Goal: Communication & Community: Share content

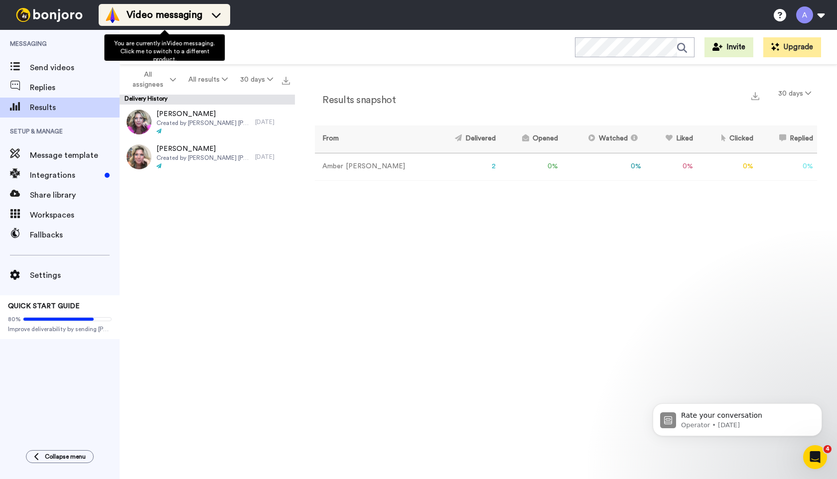
click at [172, 17] on span "Video messaging" at bounding box center [164, 15] width 76 height 14
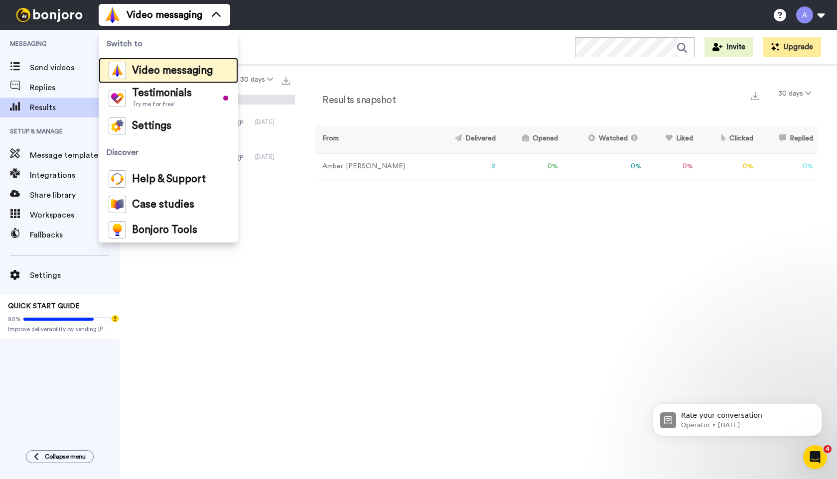
click at [180, 70] on span "Video messaging" at bounding box center [172, 71] width 81 height 10
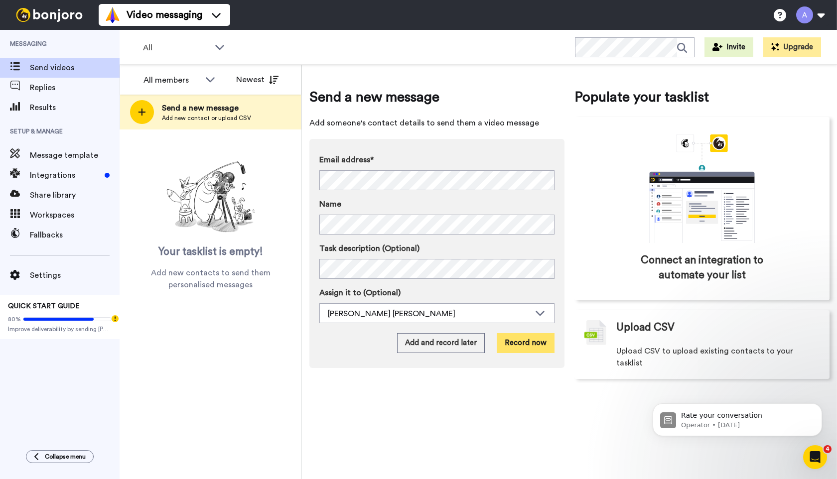
click at [520, 343] on button "Record now" at bounding box center [525, 343] width 58 height 20
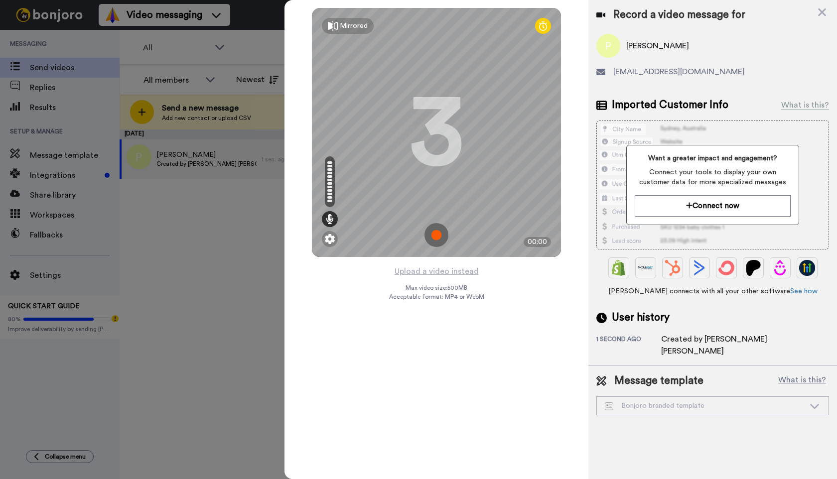
click at [436, 239] on img at bounding box center [436, 235] width 24 height 24
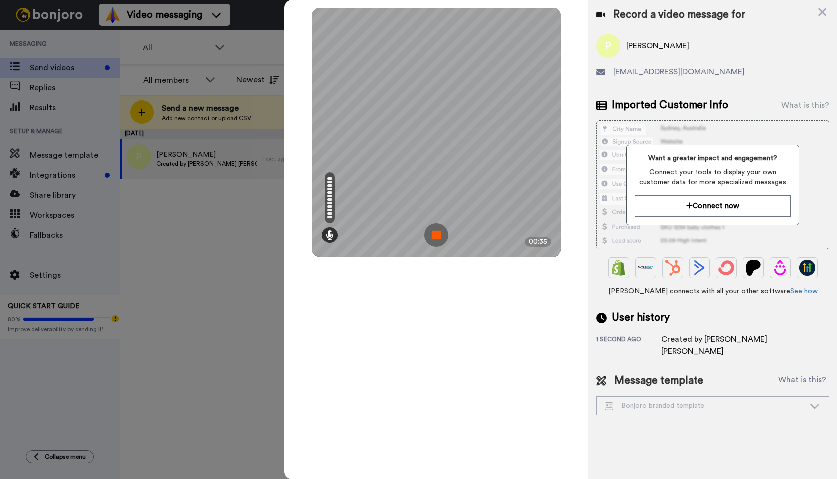
click at [438, 234] on img at bounding box center [436, 235] width 24 height 24
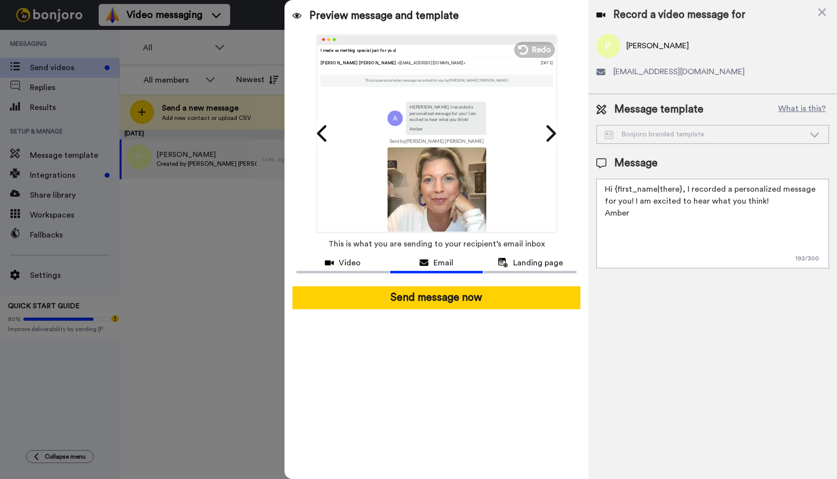
drag, startPoint x: 622, startPoint y: 202, endPoint x: 762, endPoint y: 206, distance: 140.5
click at [762, 206] on textarea "Hi {first_name|there}, I recorded a personalized message for you! I am excited …" at bounding box center [712, 224] width 233 height 90
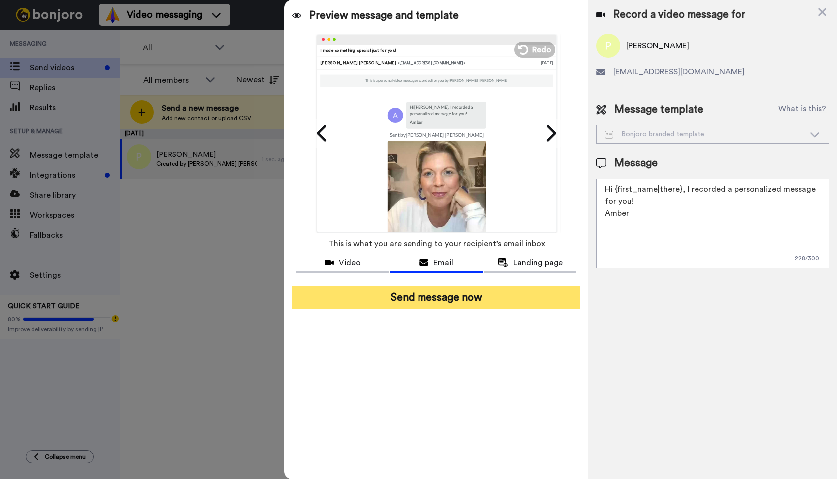
type textarea "Hi {first_name|there}, I recorded a personalized message for you! Amber"
click at [498, 299] on button "Send message now" at bounding box center [436, 297] width 288 height 23
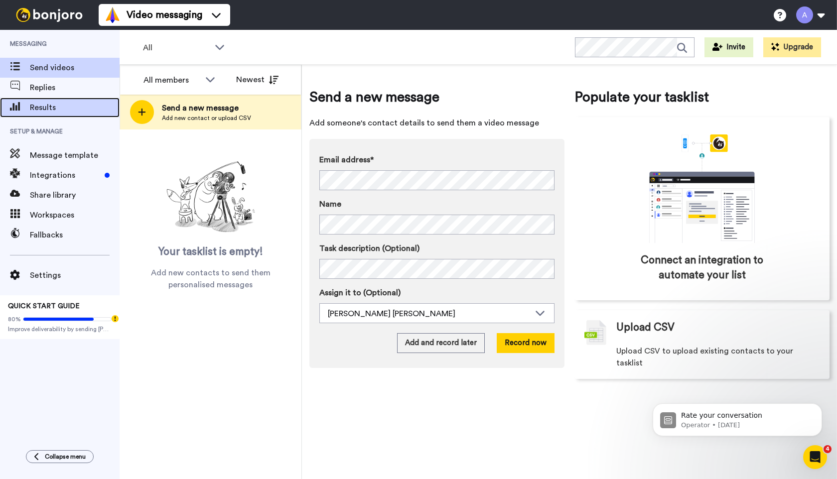
click at [42, 109] on span "Results" at bounding box center [75, 108] width 90 height 12
